Goal: Task Accomplishment & Management: Manage account settings

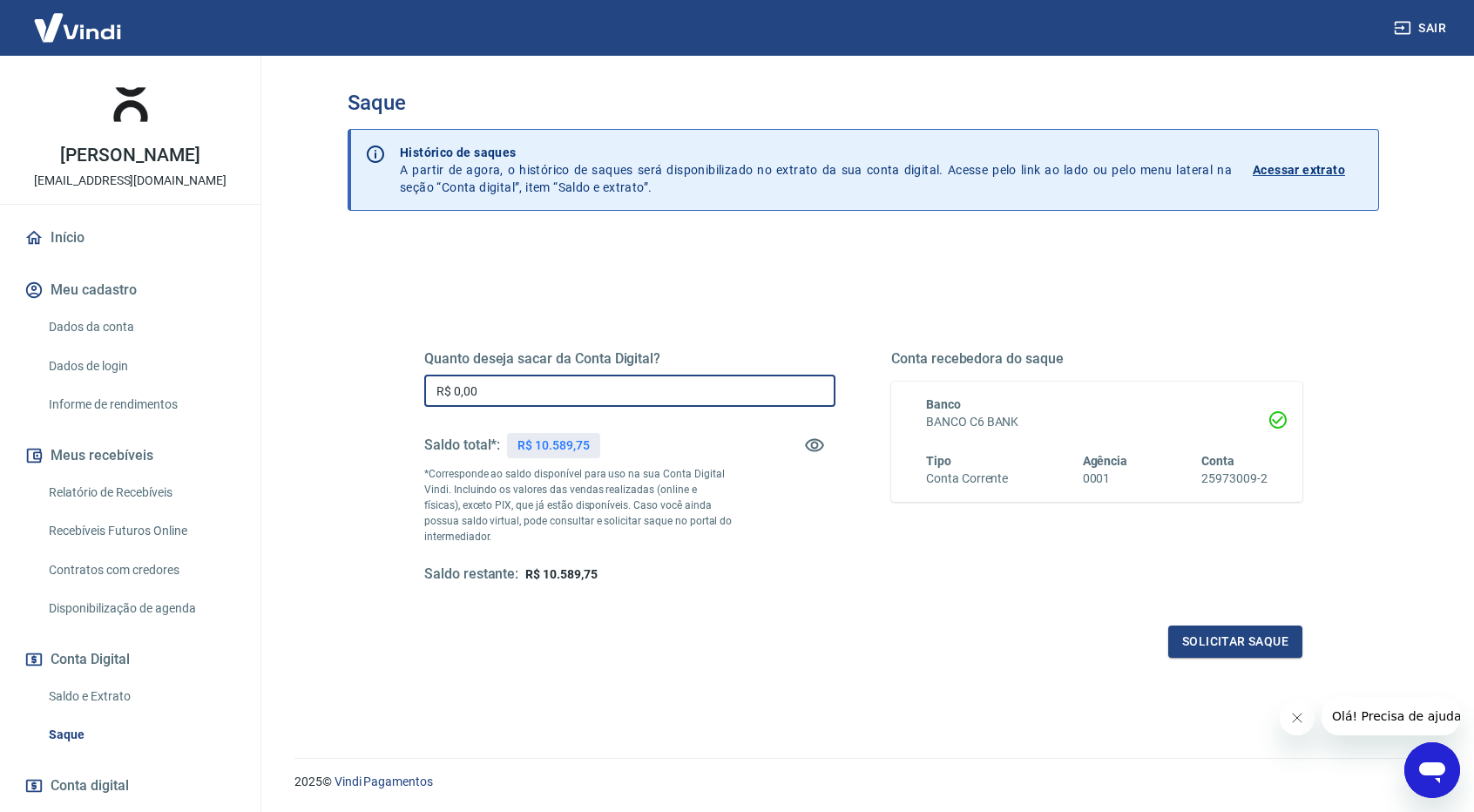
click at [713, 389] on input "R$ 0,00" at bounding box center [629, 390] width 411 height 32
type input "R$ 10.589,75"
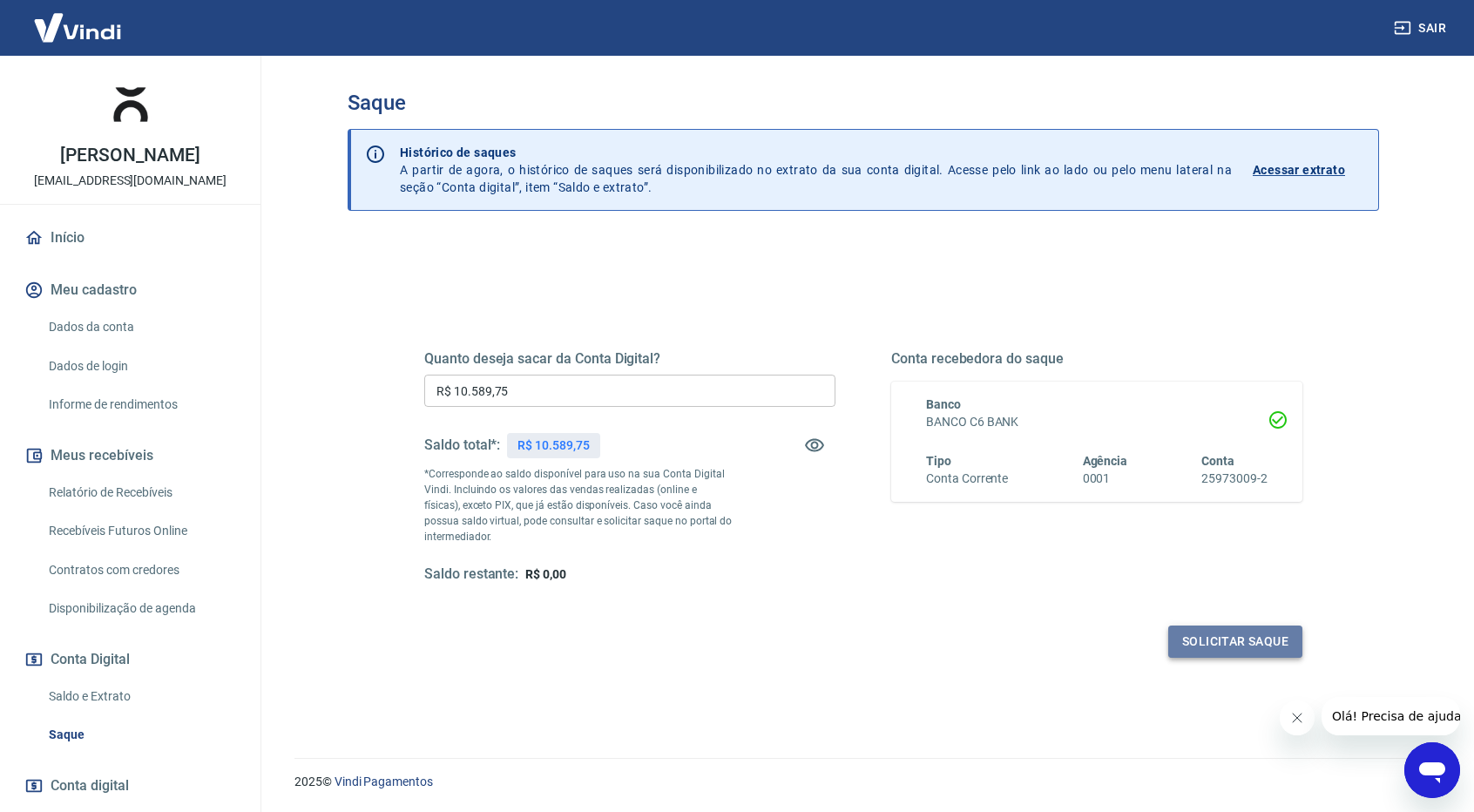
click at [1236, 647] on button "Solicitar saque" at bounding box center [1235, 641] width 134 height 32
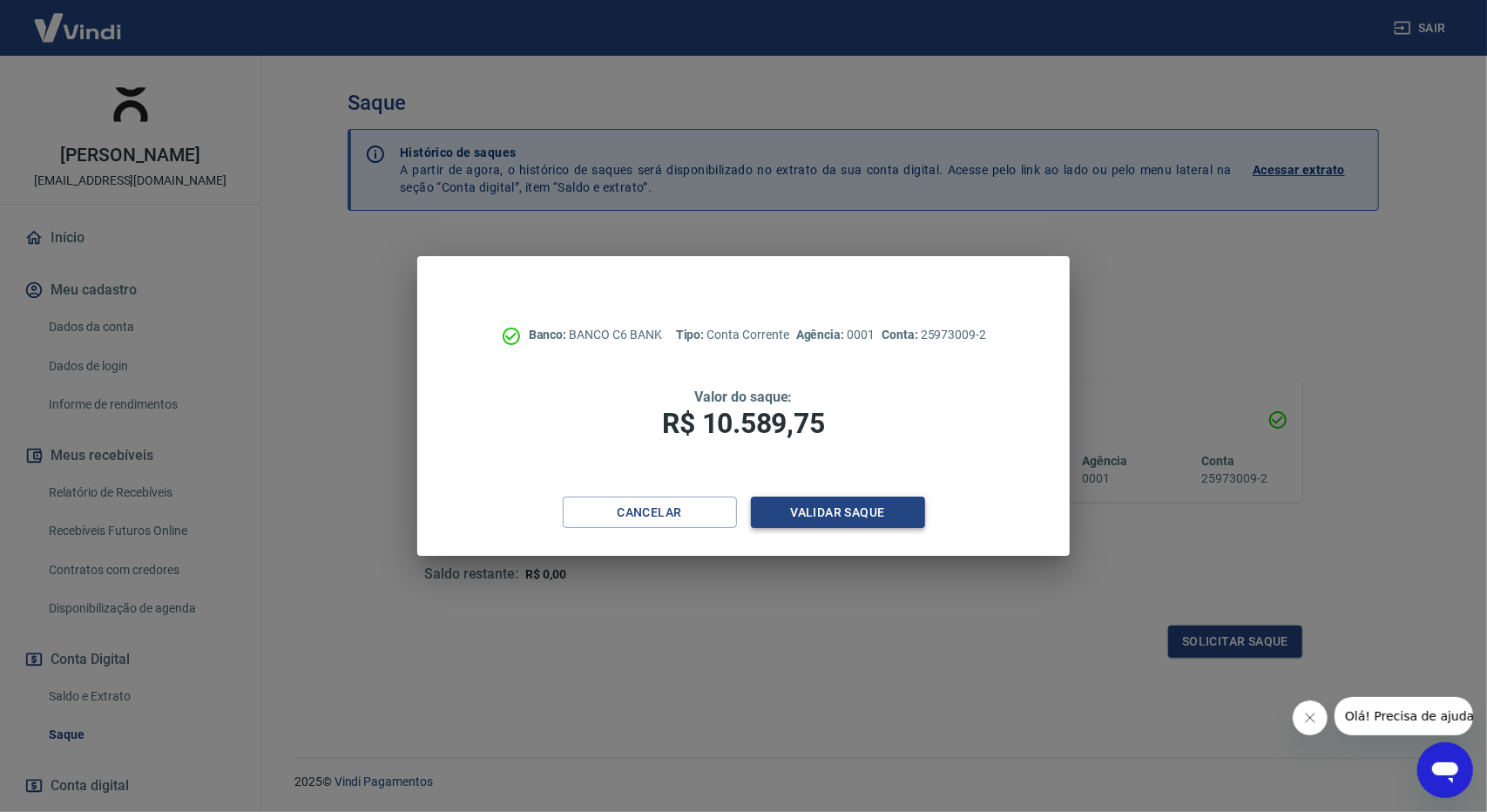
click at [879, 518] on button "Validar saque" at bounding box center [838, 512] width 175 height 32
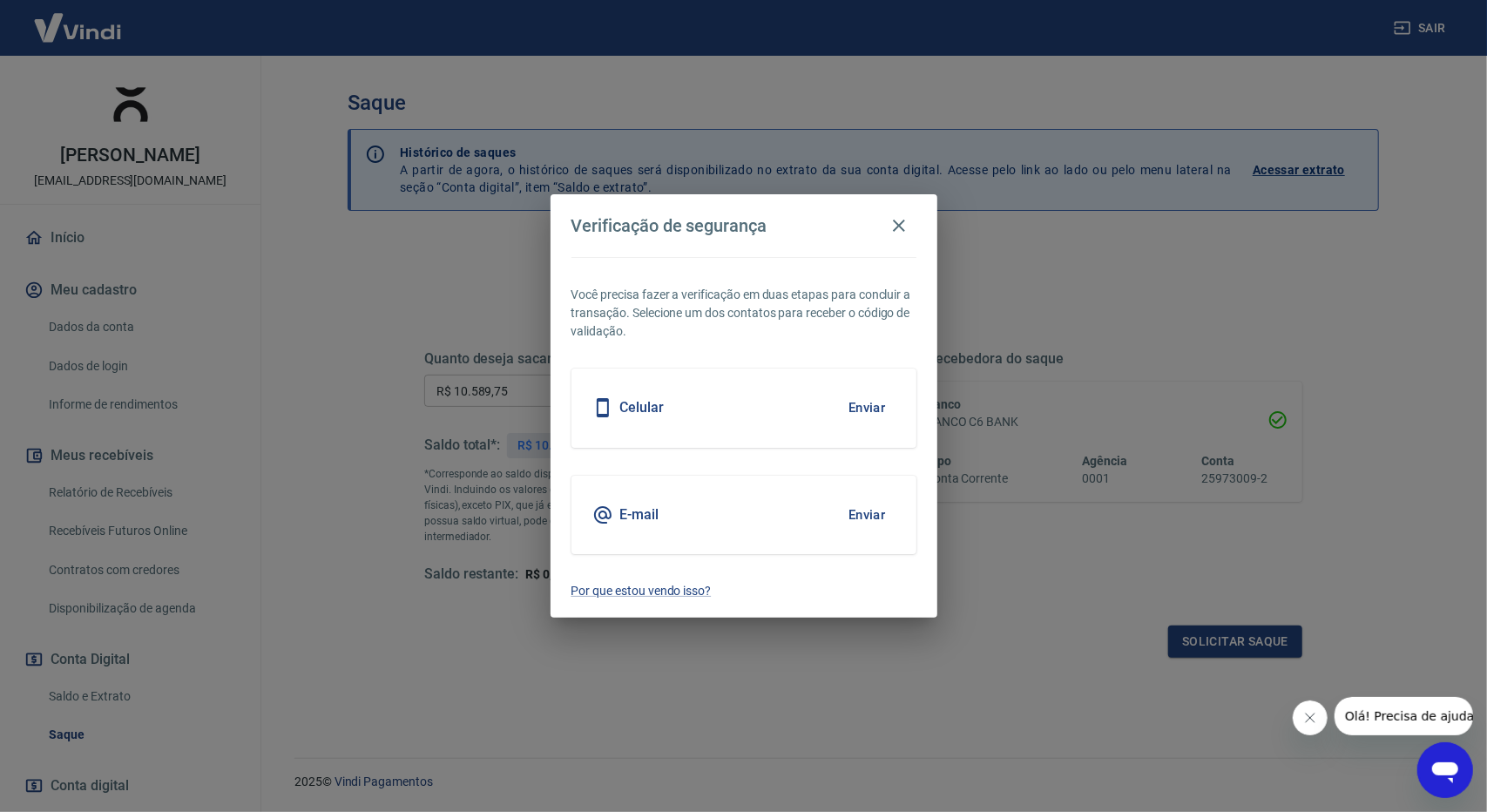
click at [868, 510] on button "Enviar" at bounding box center [868, 514] width 57 height 37
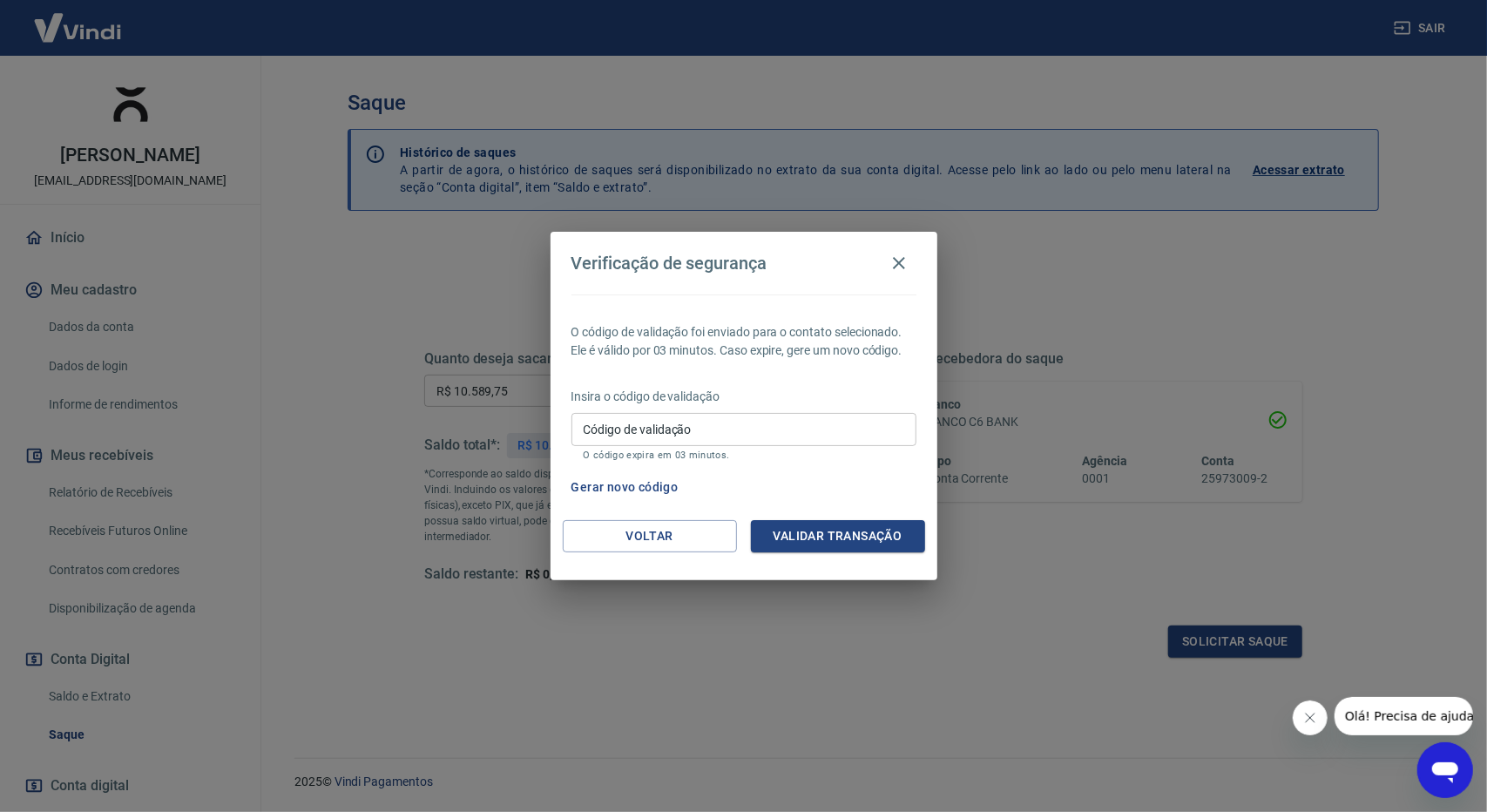
click at [727, 427] on input "Código de validação" at bounding box center [744, 428] width 345 height 32
paste input "224090"
type input "224090"
click at [866, 532] on button "Validar transação" at bounding box center [838, 536] width 175 height 32
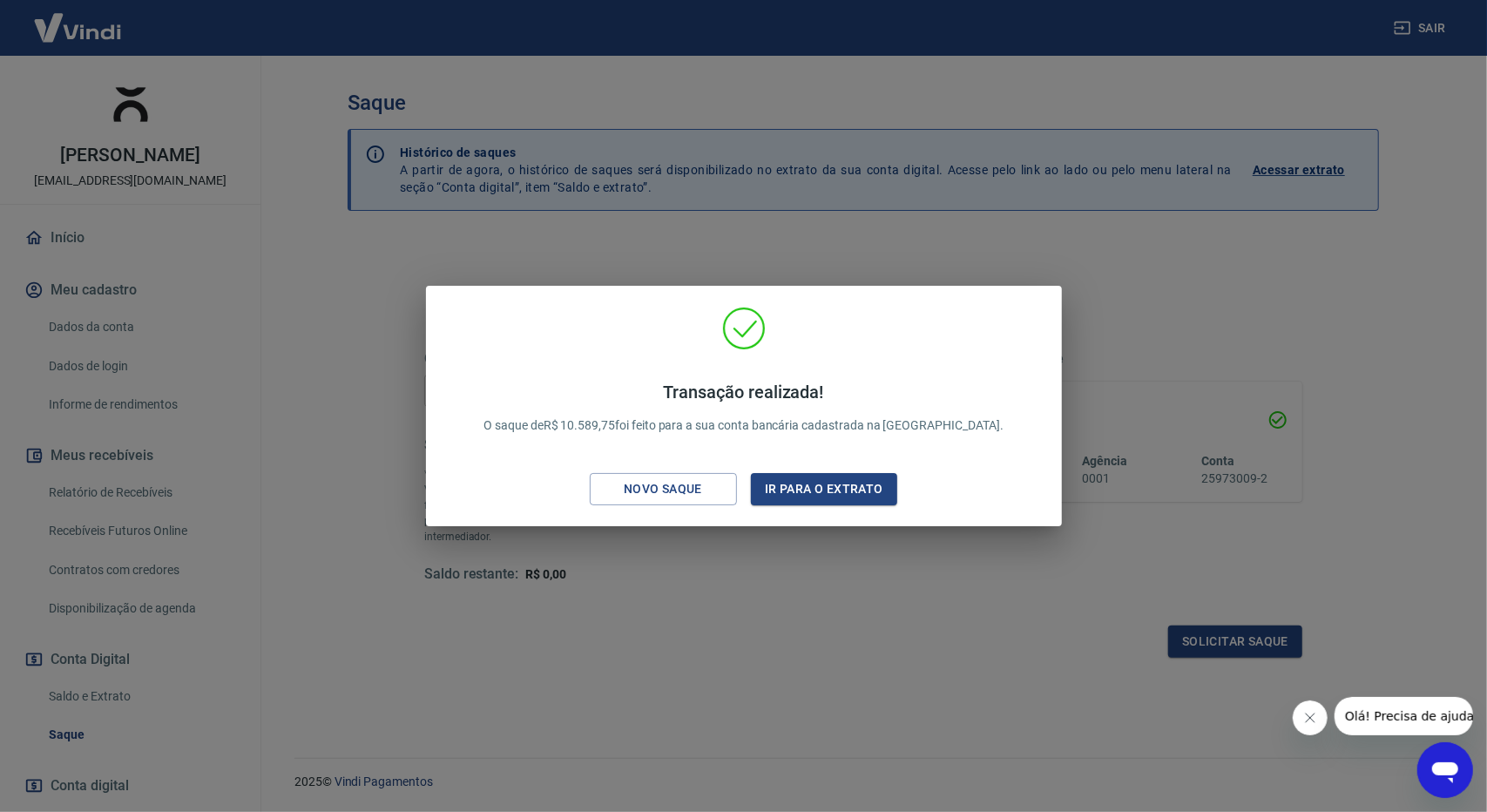
click at [1221, 430] on div "Transação realizada! O saque de R$ 10.589,75 foi feito para a sua conta bancári…" at bounding box center [744, 406] width 1487 height 812
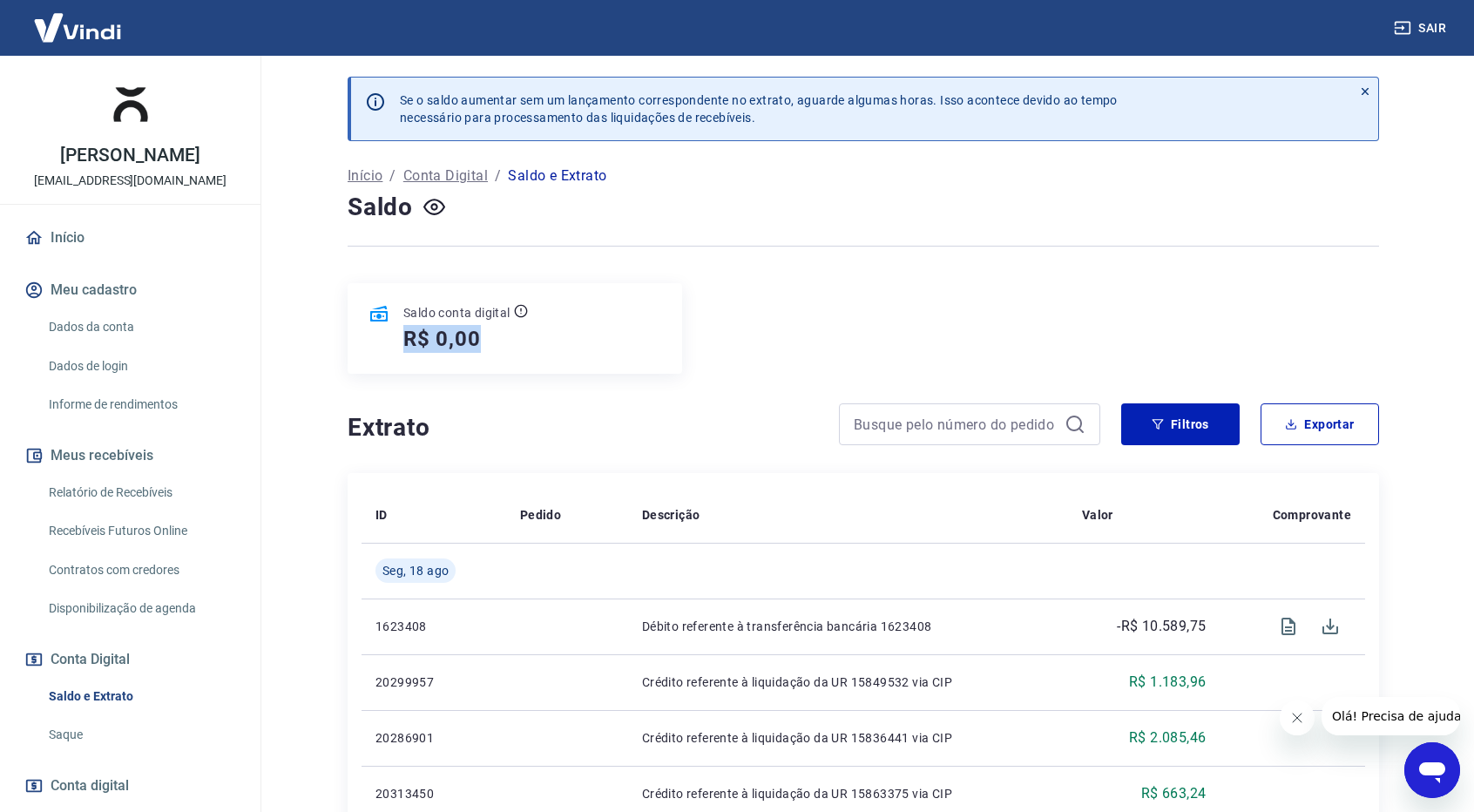
drag, startPoint x: 493, startPoint y: 340, endPoint x: 528, endPoint y: 344, distance: 35.2
click at [528, 344] on div "Saldo conta digital R$ 0,00" at bounding box center [459, 328] width 139 height 49
click at [528, 344] on div "R$ 0,00" at bounding box center [466, 339] width 125 height 28
click at [1369, 94] on icon at bounding box center [1365, 91] width 12 height 12
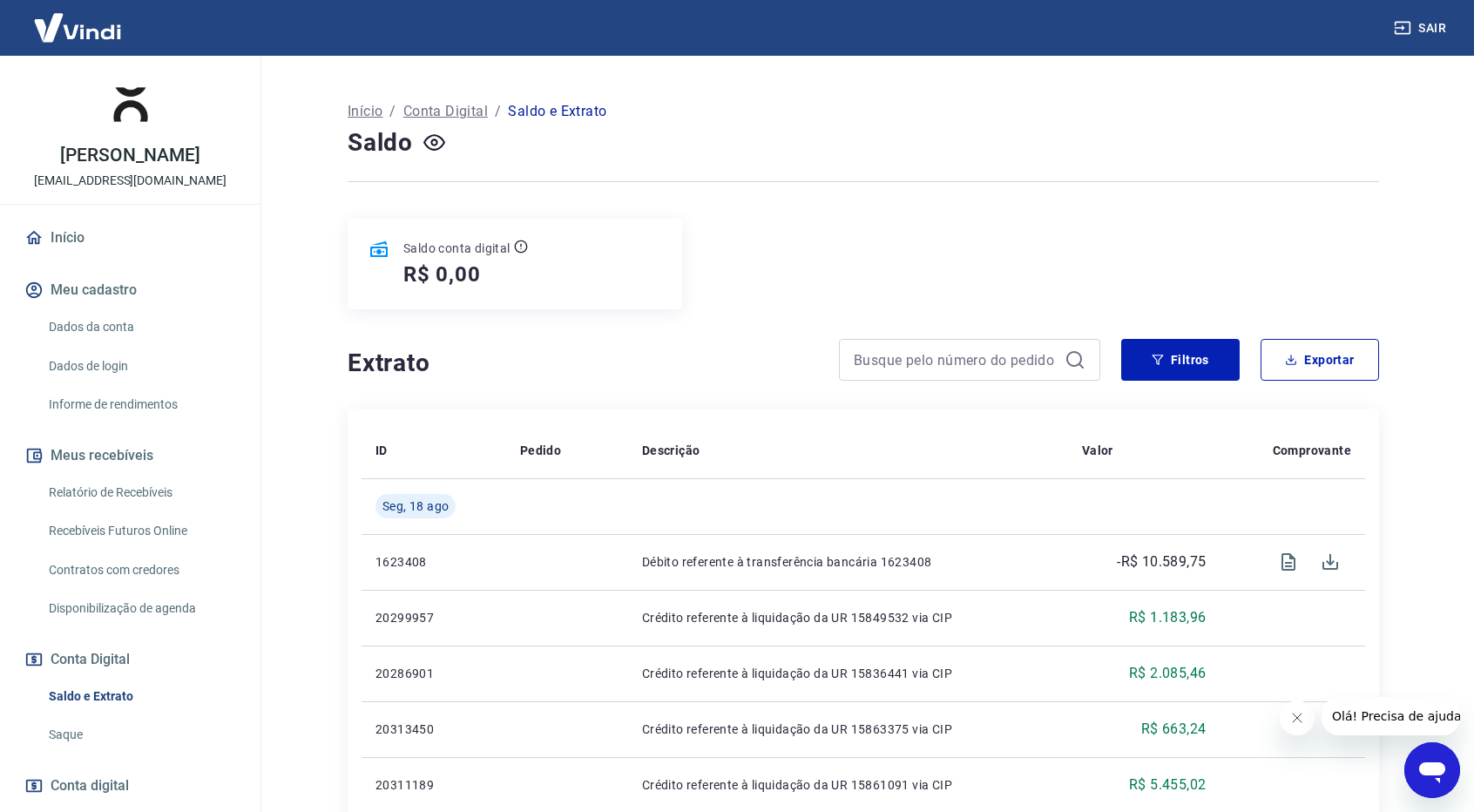
drag, startPoint x: 946, startPoint y: 344, endPoint x: 945, endPoint y: 362, distance: 18.0
click at [941, 344] on div at bounding box center [969, 360] width 261 height 42
click at [945, 362] on input at bounding box center [956, 359] width 204 height 26
click at [912, 357] on input at bounding box center [956, 359] width 204 height 26
click at [883, 357] on input at bounding box center [956, 359] width 204 height 26
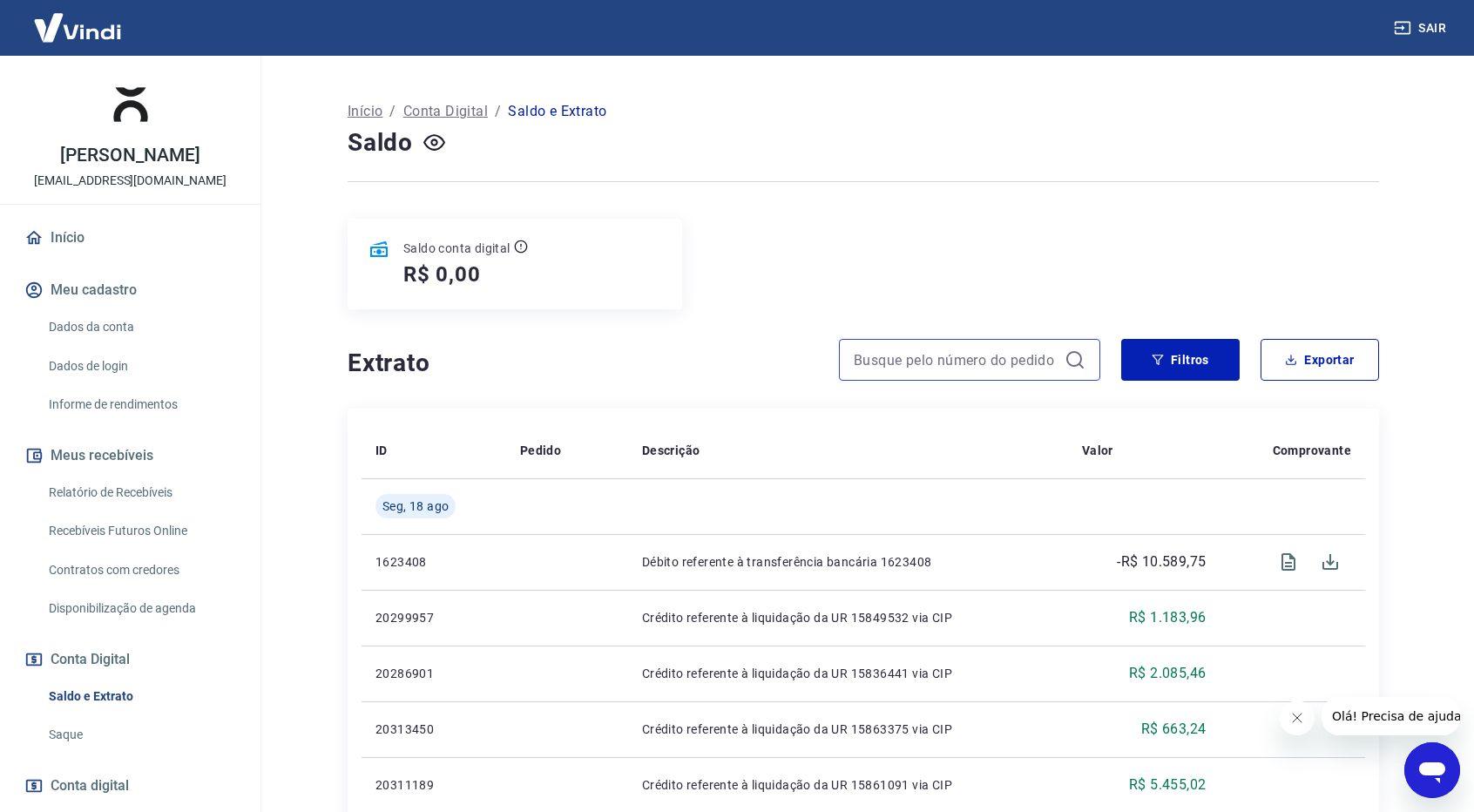
click at [897, 361] on input at bounding box center [956, 359] width 204 height 26
click at [931, 361] on input at bounding box center [956, 359] width 204 height 26
click at [901, 354] on input at bounding box center [956, 359] width 204 height 26
click at [893, 357] on input at bounding box center [956, 359] width 204 height 26
click at [897, 367] on input at bounding box center [956, 359] width 204 height 26
